Goal: Information Seeking & Learning: Learn about a topic

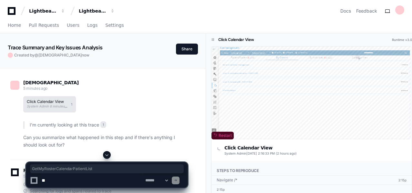
click at [37, 101] on h1 "Click Calendar View" at bounding box center [47, 102] width 41 height 4
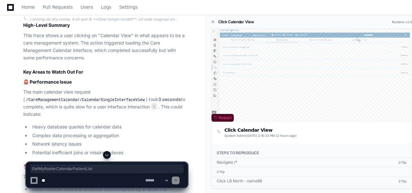
scroll to position [233, 0]
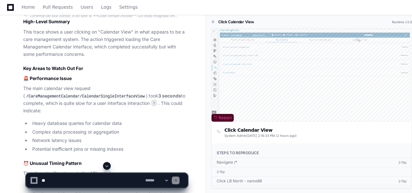
click at [104, 96] on code "/CareManagementCalendar/CalendarSingleInterfaceView" at bounding box center [85, 97] width 121 height 6
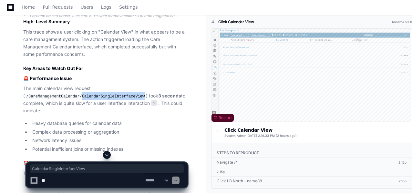
click at [104, 96] on code "/CareManagementCalendar/CalendarSingleInterfaceView" at bounding box center [85, 97] width 121 height 6
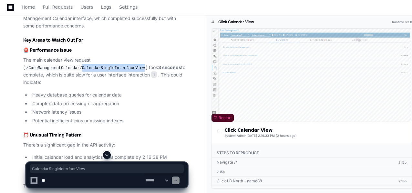
scroll to position [263, 0]
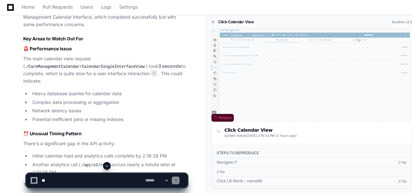
click at [58, 93] on li "Heavy database queries for calendar data" at bounding box center [108, 93] width 157 height 7
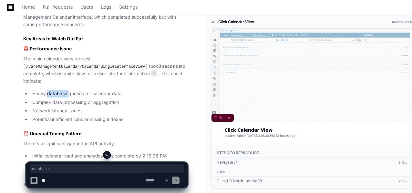
click at [58, 93] on li "Heavy database queries for calendar data" at bounding box center [108, 93] width 157 height 7
click at [75, 104] on li "Complex data processing or aggregation" at bounding box center [108, 102] width 157 height 7
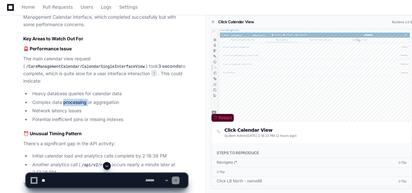
click at [75, 104] on li "Complex data processing or aggregation" at bounding box center [108, 102] width 157 height 7
click at [43, 112] on li "Network latency issues" at bounding box center [108, 110] width 157 height 7
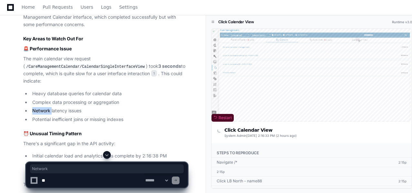
click at [43, 112] on li "Network latency issues" at bounding box center [108, 110] width 157 height 7
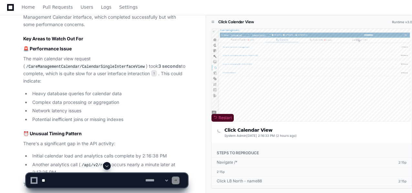
click at [98, 117] on li "Potential inefficient joins or missing indexes" at bounding box center [108, 119] width 157 height 7
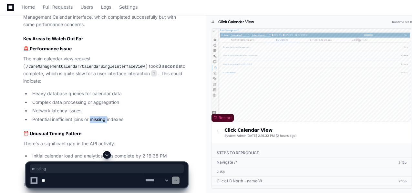
click at [98, 117] on li "Potential inefficient joins or missing indexes" at bounding box center [108, 119] width 157 height 7
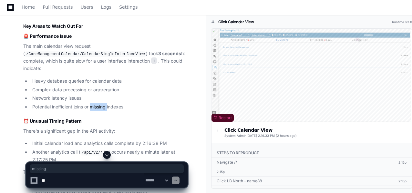
scroll to position [276, 0]
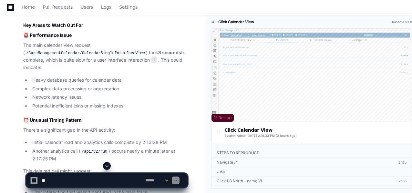
click at [158, 52] on strong "3 seconds" at bounding box center [169, 52] width 23 height 5
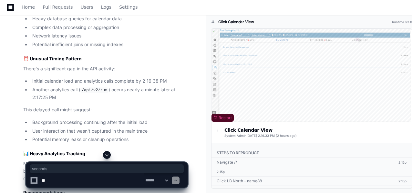
scroll to position [339, 0]
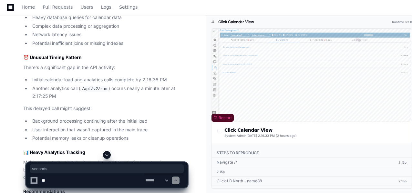
click at [150, 80] on li "Initial calendar load and analytics calls complete by 2:16:38 PM" at bounding box center [108, 79] width 157 height 7
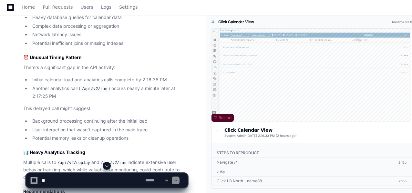
click at [43, 95] on li "Another analytics call ( /api/v2/rum ) occurs nearly a minute later at 2:17:25 …" at bounding box center [108, 92] width 157 height 15
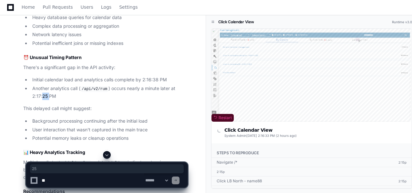
click at [43, 95] on li "Another analytics call ( /api/v2/rum ) occurs nearly a minute later at 2:17:25 …" at bounding box center [108, 92] width 157 height 15
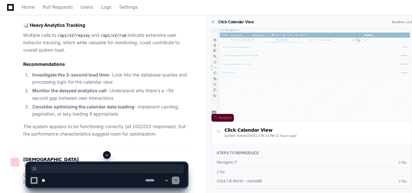
scroll to position [467, 0]
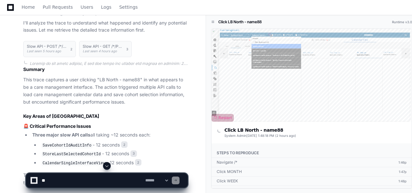
scroll to position [212, 0]
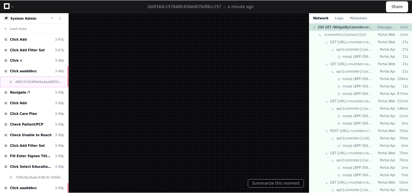
scroll to position [181, 0]
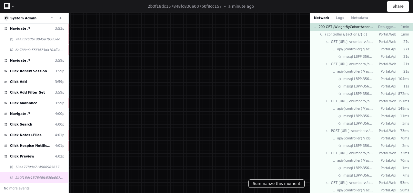
click at [279, 183] on button "Summarize this moment" at bounding box center [277, 183] width 56 height 8
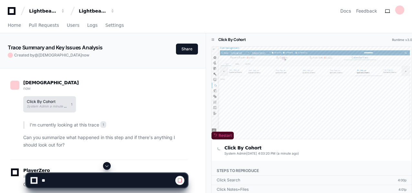
click at [46, 104] on span "System Admin a minute ago" at bounding box center [48, 106] width 43 height 4
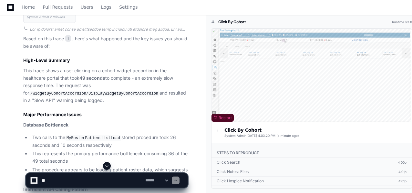
scroll to position [220, 0]
click at [115, 92] on code "/WidgetByCohortAccordion/DisplayWidgetByCohortAccordion" at bounding box center [94, 93] width 130 height 6
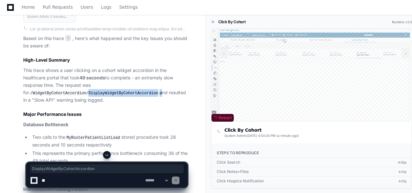
click at [115, 92] on code "/WidgetByCohortAccordion/DisplayWidgetByCohortAccordion" at bounding box center [94, 93] width 130 height 6
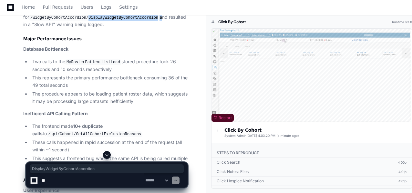
scroll to position [299, 0]
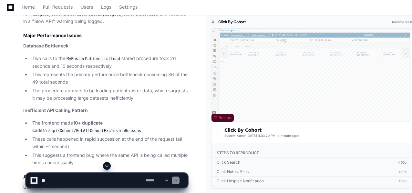
click at [88, 60] on code "MyRosterPatientListLoad" at bounding box center [93, 59] width 56 height 6
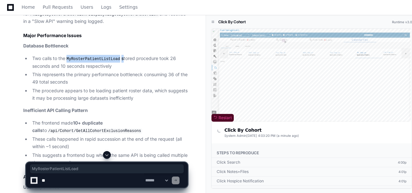
click at [88, 60] on code "MyRosterPatientListLoad" at bounding box center [93, 59] width 56 height 6
click at [96, 58] on code "MyRosterPatientListLoad" at bounding box center [93, 59] width 56 height 6
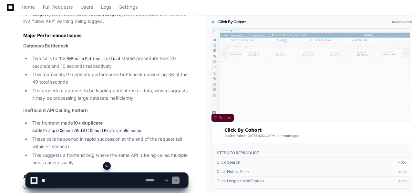
click at [171, 59] on li "Two calls to the MyRosterPatientListLoad stored procedure took 26 seconds and 1…" at bounding box center [108, 62] width 157 height 15
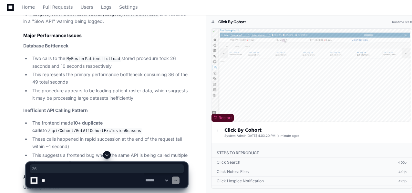
click at [63, 66] on li "Two calls to the MyRosterPatientListLoad stored procedure took 26 seconds and 1…" at bounding box center [108, 62] width 157 height 15
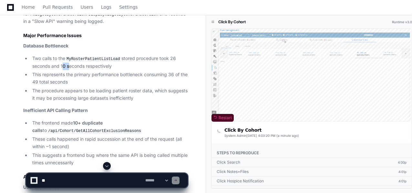
click at [63, 66] on li "Two calls to the MyRosterPatientListLoad stored procedure took 26 seconds and 1…" at bounding box center [108, 62] width 157 height 15
click at [171, 75] on li "This represents the primary performance bottleneck consuming 36 of the 49 total…" at bounding box center [108, 78] width 157 height 15
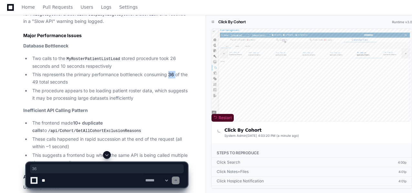
click at [171, 75] on li "This represents the primary performance bottleneck consuming 36 of the 49 total…" at bounding box center [108, 78] width 157 height 15
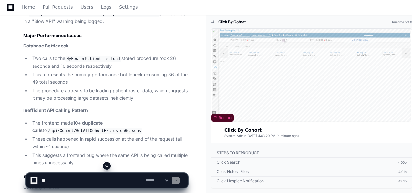
click at [42, 81] on li "This represents the primary performance bottleneck consuming 36 of the 49 total…" at bounding box center [108, 78] width 157 height 15
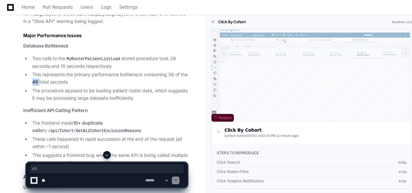
click at [42, 81] on li "This represents the primary performance bottleneck consuming 36 of the 49 total…" at bounding box center [108, 78] width 157 height 15
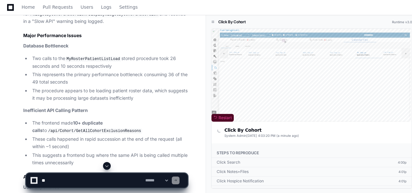
click at [89, 58] on code "MyRosterPatientListLoad" at bounding box center [93, 59] width 56 height 6
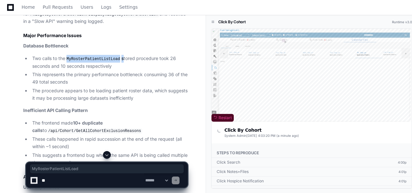
click at [89, 58] on code "MyRosterPatientListLoad" at bounding box center [93, 59] width 56 height 6
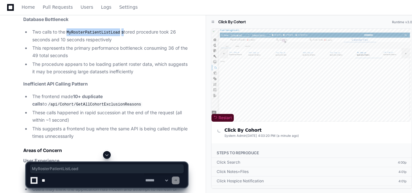
scroll to position [329, 0]
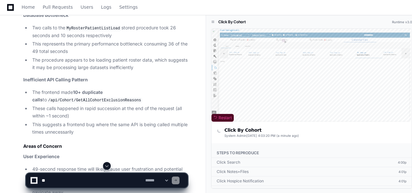
click at [87, 101] on code "/api/Cohort/GetAllCohortExclusionReasons" at bounding box center [95, 100] width 96 height 6
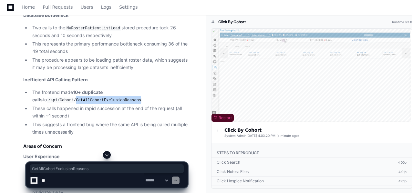
click at [87, 101] on code "/api/Cohort/GetAllCohortExclusionReasons" at bounding box center [95, 100] width 96 height 6
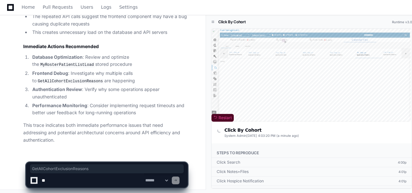
scroll to position [659, 0]
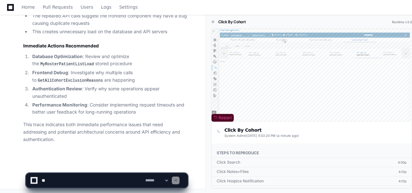
click at [79, 171] on app-app-chat-input "**********" at bounding box center [107, 175] width 162 height 26
click at [169, 181] on select "**********" at bounding box center [156, 180] width 25 height 5
click at [78, 92] on li "Authentication Review : Verify why some operations appear unauthenticated" at bounding box center [108, 92] width 157 height 15
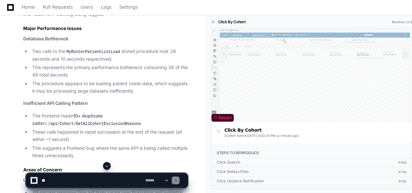
scroll to position [308, 0]
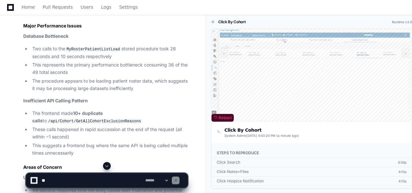
click at [94, 49] on code "MyRosterPatientListLoad" at bounding box center [93, 49] width 56 height 6
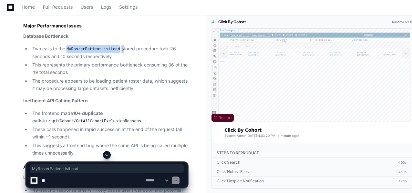
click at [94, 49] on code "MyRosterPatientListLoad" at bounding box center [93, 49] width 56 height 6
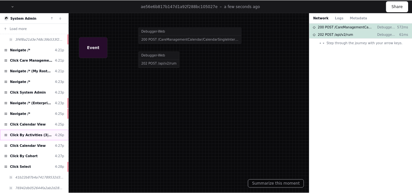
scroll to position [21, 0]
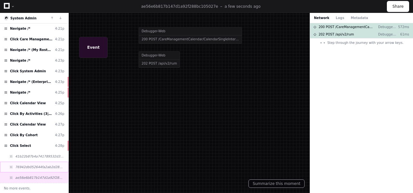
click at [26, 167] on span "76942db052644fa2ab2d28d621f3b341" at bounding box center [39, 167] width 49 height 5
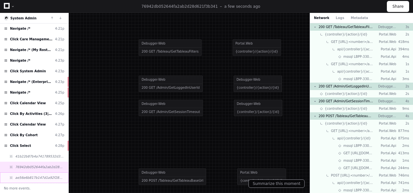
click at [31, 179] on span "ae56e6b817b147d1a92f288bc105027e" at bounding box center [39, 177] width 49 height 5
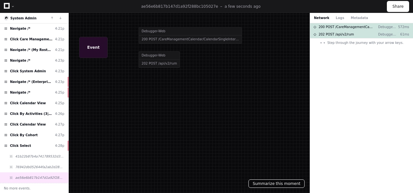
click at [275, 183] on button "Summarize this moment" at bounding box center [277, 183] width 56 height 8
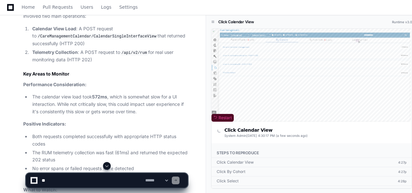
scroll to position [264, 0]
click at [242, 133] on p "System Admin Sep 19, 4:30:17 PM (a few seconds ago)" at bounding box center [265, 135] width 83 height 5
click at [224, 117] on span "Restart" at bounding box center [222, 117] width 18 height 5
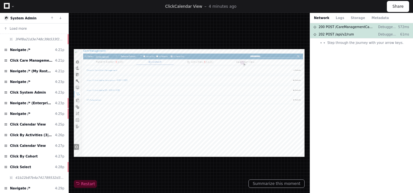
click at [195, 97] on div at bounding box center [189, 103] width 231 height 108
click at [84, 183] on span "Restart" at bounding box center [85, 183] width 19 height 5
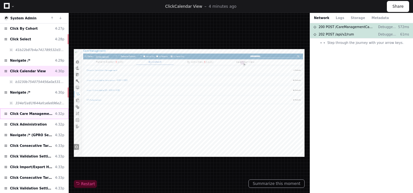
scroll to position [127, 0]
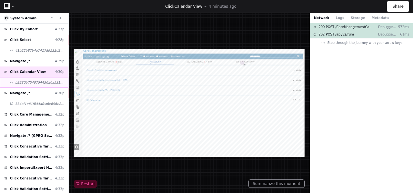
click at [39, 81] on span "b3230b7540754456a0a5314c1df39959" at bounding box center [39, 82] width 49 height 5
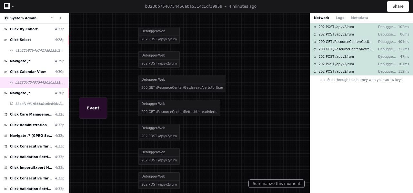
click at [332, 18] on div "Network Logs Metadata" at bounding box center [341, 17] width 54 height 5
click at [337, 18] on button "Logs" at bounding box center [340, 17] width 8 height 5
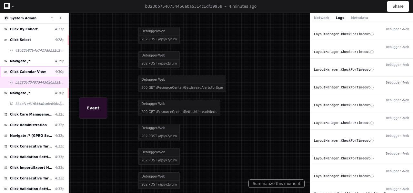
click at [34, 72] on span "Click Calendar View" at bounding box center [28, 71] width 36 height 5
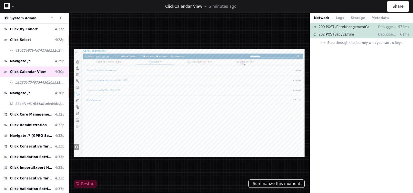
click at [274, 185] on button "Summarize this moment" at bounding box center [277, 183] width 56 height 8
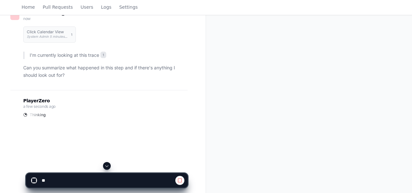
scroll to position [105, 0]
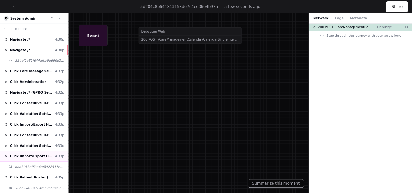
scroll to position [32, 0]
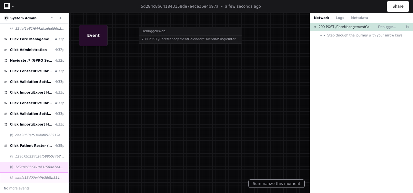
click at [34, 175] on div "eaefa15d00e44fe38f6b514d923fe079" at bounding box center [34, 177] width 68 height 11
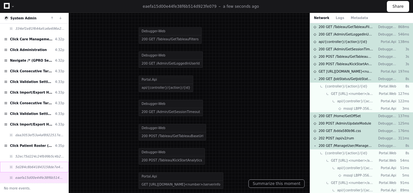
click at [36, 167] on span "5d284c8b641843158de7e4ce36e4b97a" at bounding box center [39, 167] width 49 height 5
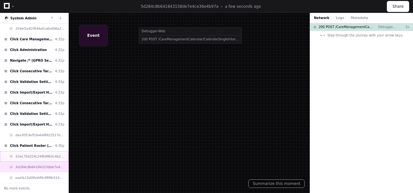
click at [40, 157] on span "52ec75d224c24fb99b5c4b2b4905b598" at bounding box center [39, 156] width 49 height 5
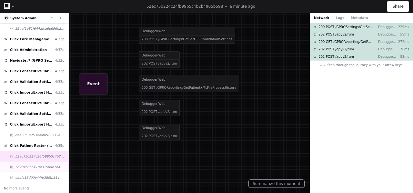
click at [39, 165] on span "5d284c8b641843158de7e4ce36e4b97a" at bounding box center [39, 167] width 49 height 5
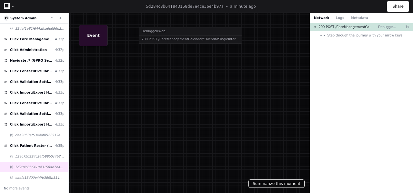
click at [276, 186] on button "Summarize this moment" at bounding box center [277, 183] width 56 height 8
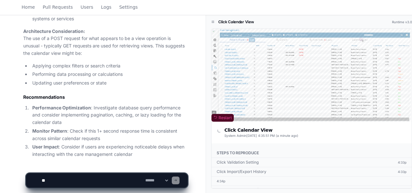
scroll to position [430, 0]
